Goal: Task Accomplishment & Management: Manage account settings

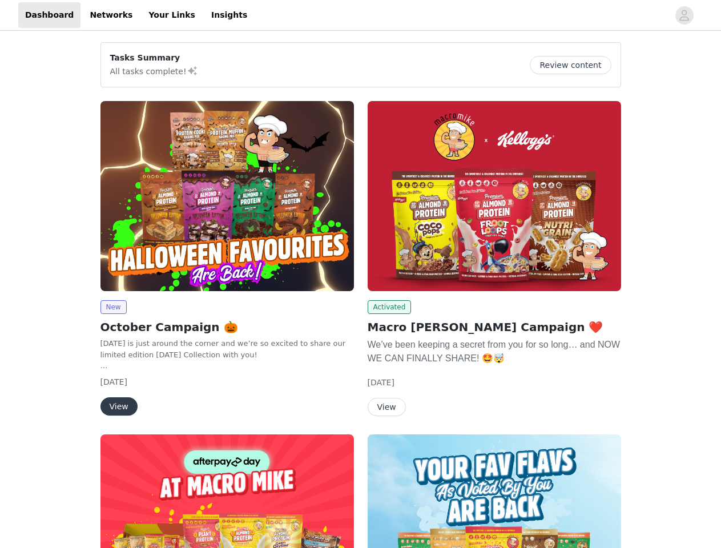
click at [361, 274] on div "Activated [PERSON_NAME] [PERSON_NAME] Campaign ❤️ We’ve been keeping a secret f…" at bounding box center [494, 260] width 267 height 333
click at [360, 15] on div at bounding box center [461, 15] width 414 height 26
click at [684, 15] on icon "avatar" at bounding box center [683, 15] width 11 height 18
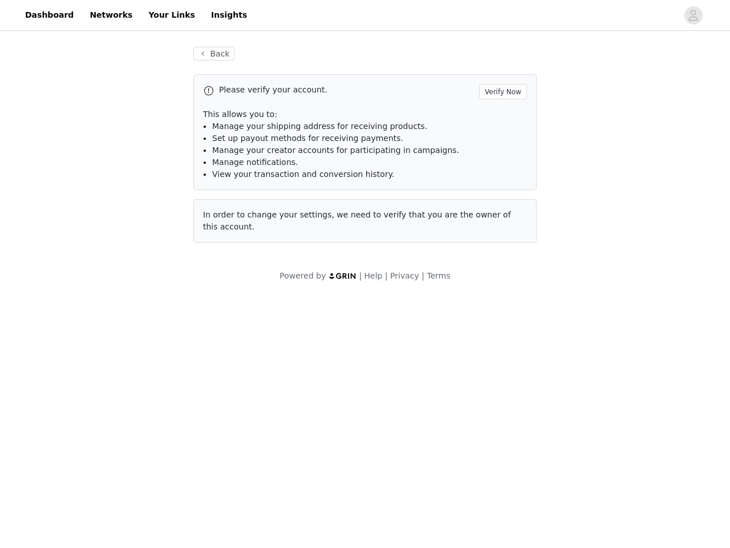
click at [574, 65] on div "Back Please verify your account. Verify Now This allows you to: Manage your shi…" at bounding box center [365, 164] width 730 height 262
click at [227, 196] on div "Please verify your account. Verify Now This allows you to: Manage your shipping…" at bounding box center [364, 158] width 343 height 168
click at [113, 307] on body "Dashboard Networks Your Links Insights Back Please verify your account. Verify …" at bounding box center [365, 274] width 730 height 548
click at [118, 406] on body "Dashboard Networks Your Links Insights Back Please verify your account. Verify …" at bounding box center [365, 274] width 730 height 548
click at [494, 196] on div "Please verify your account. Verify Now This allows you to: Manage your shipping…" at bounding box center [364, 158] width 343 height 168
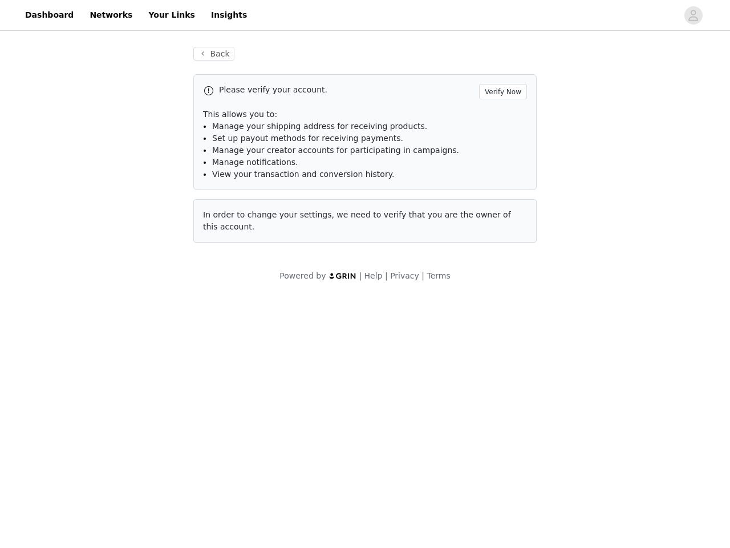
click at [387, 307] on body "Dashboard Networks Your Links Insights Back Please verify your account. Verify …" at bounding box center [365, 274] width 730 height 548
click at [386, 407] on body "Dashboard Networks Your Links Insights Back Please verify your account. Verify …" at bounding box center [365, 274] width 730 height 548
